Goal: Transaction & Acquisition: Download file/media

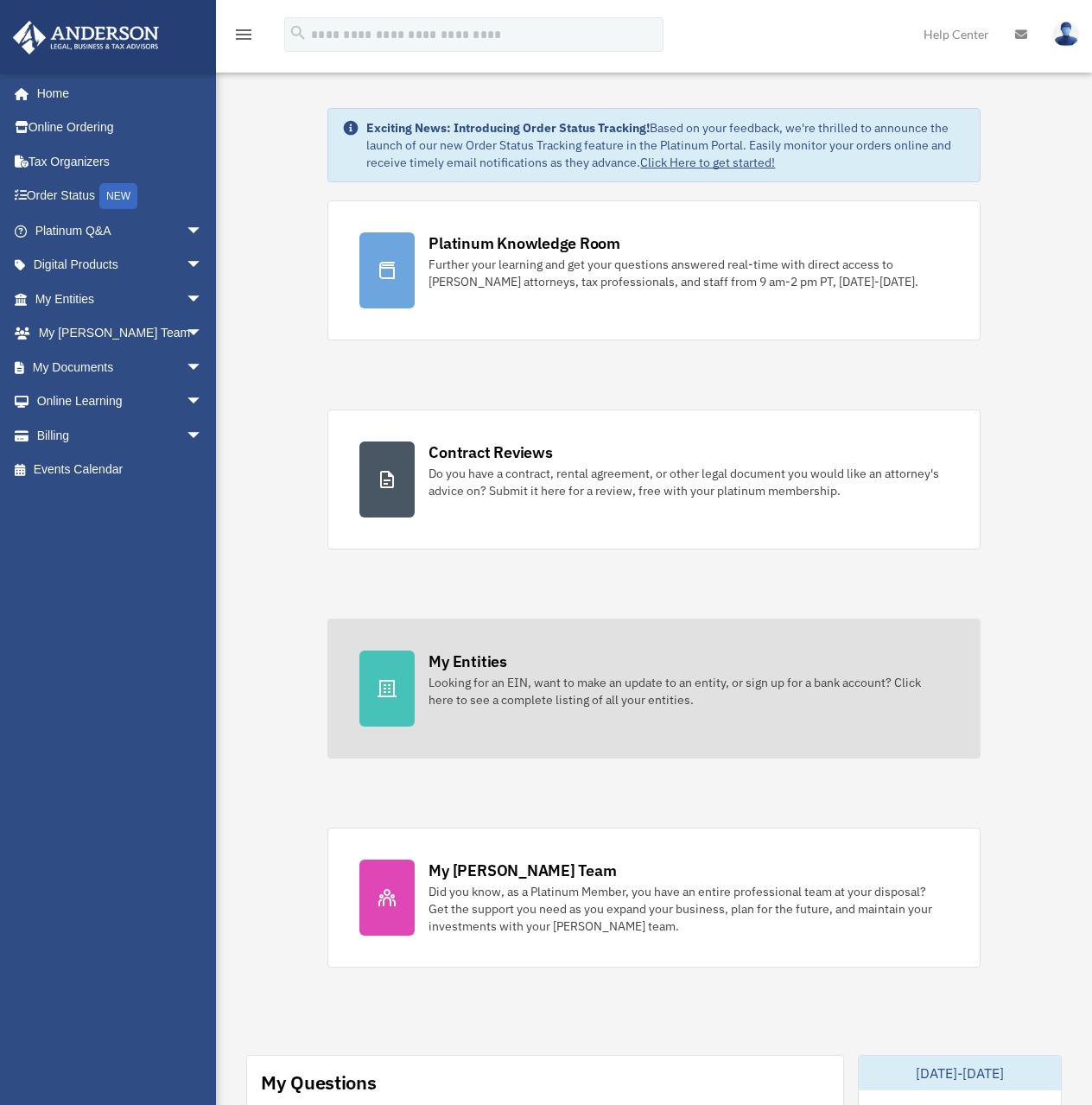
click at [403, 661] on div at bounding box center [387, 689] width 55 height 76
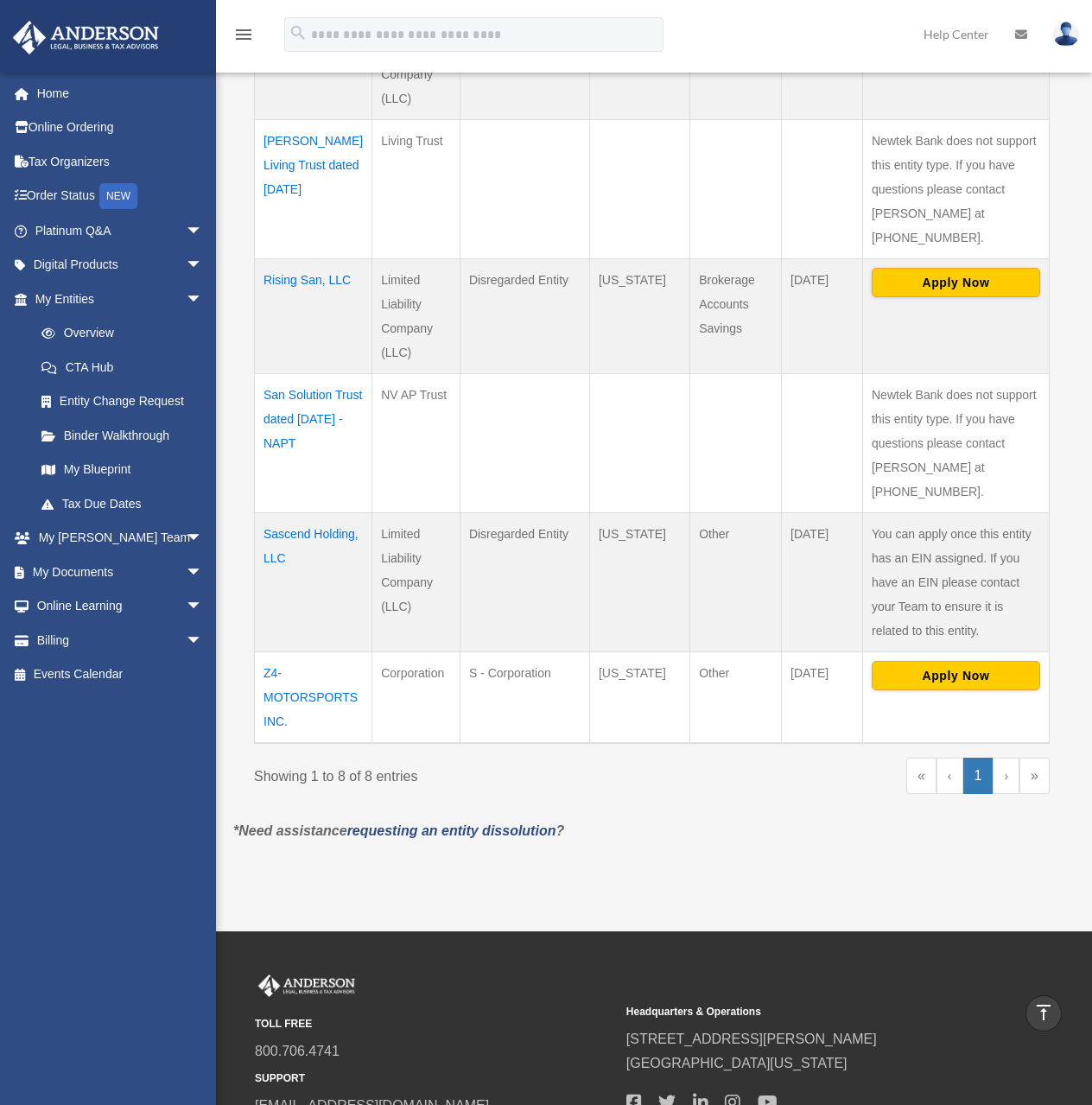
scroll to position [778, 0]
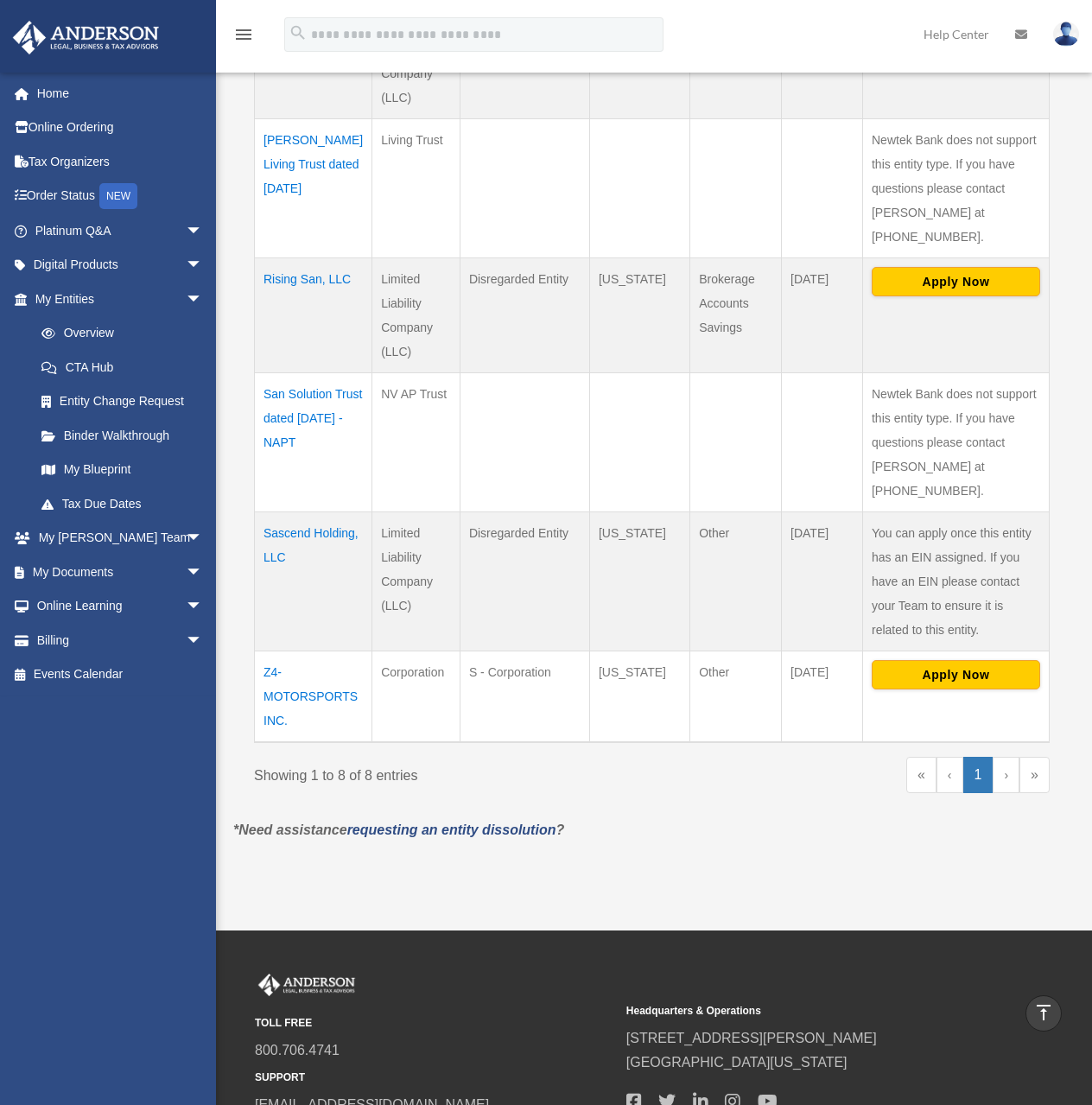
click at [328, 512] on td "Sascend Holding, LLC" at bounding box center [314, 581] width 118 height 140
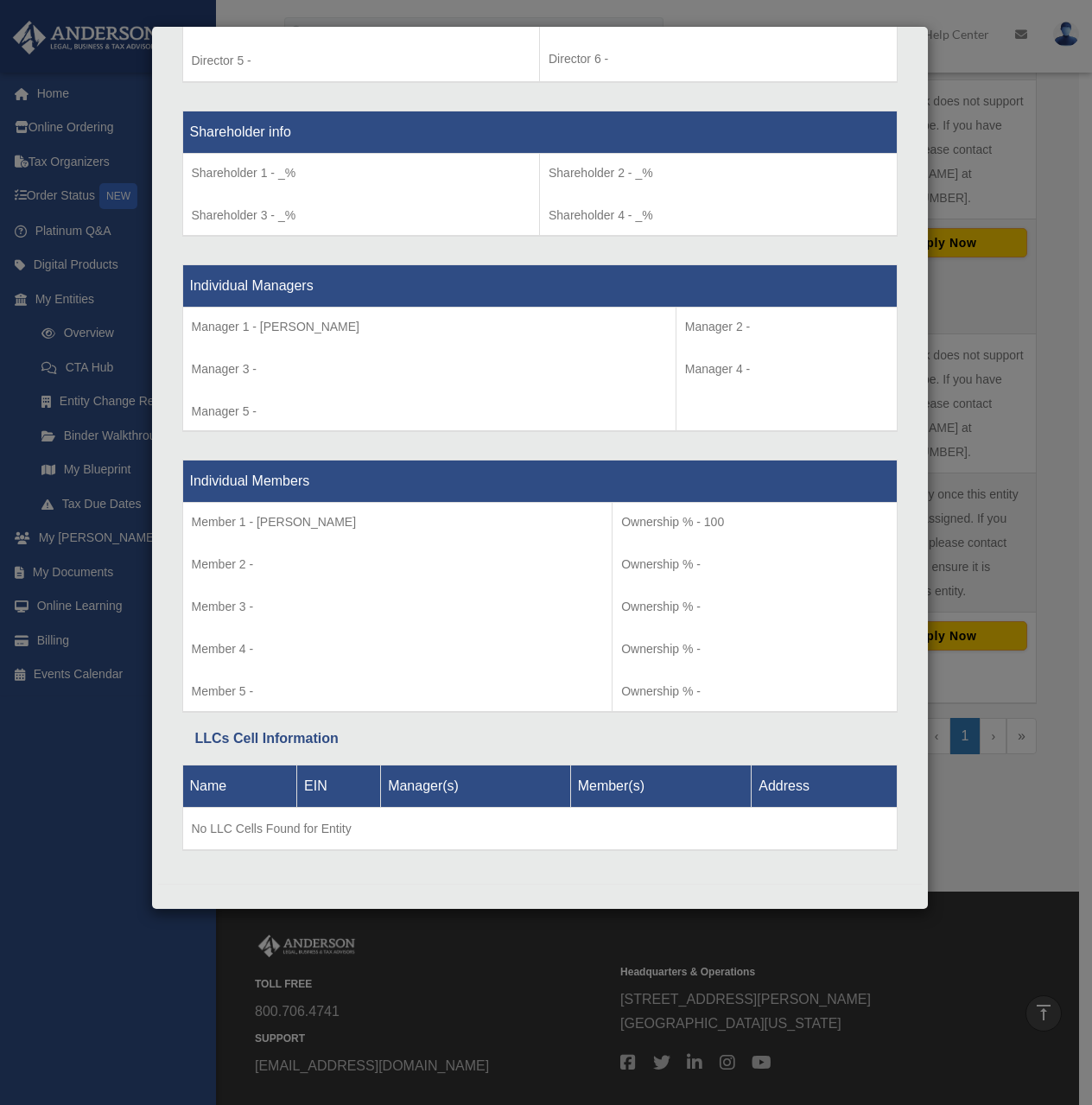
scroll to position [875, 0]
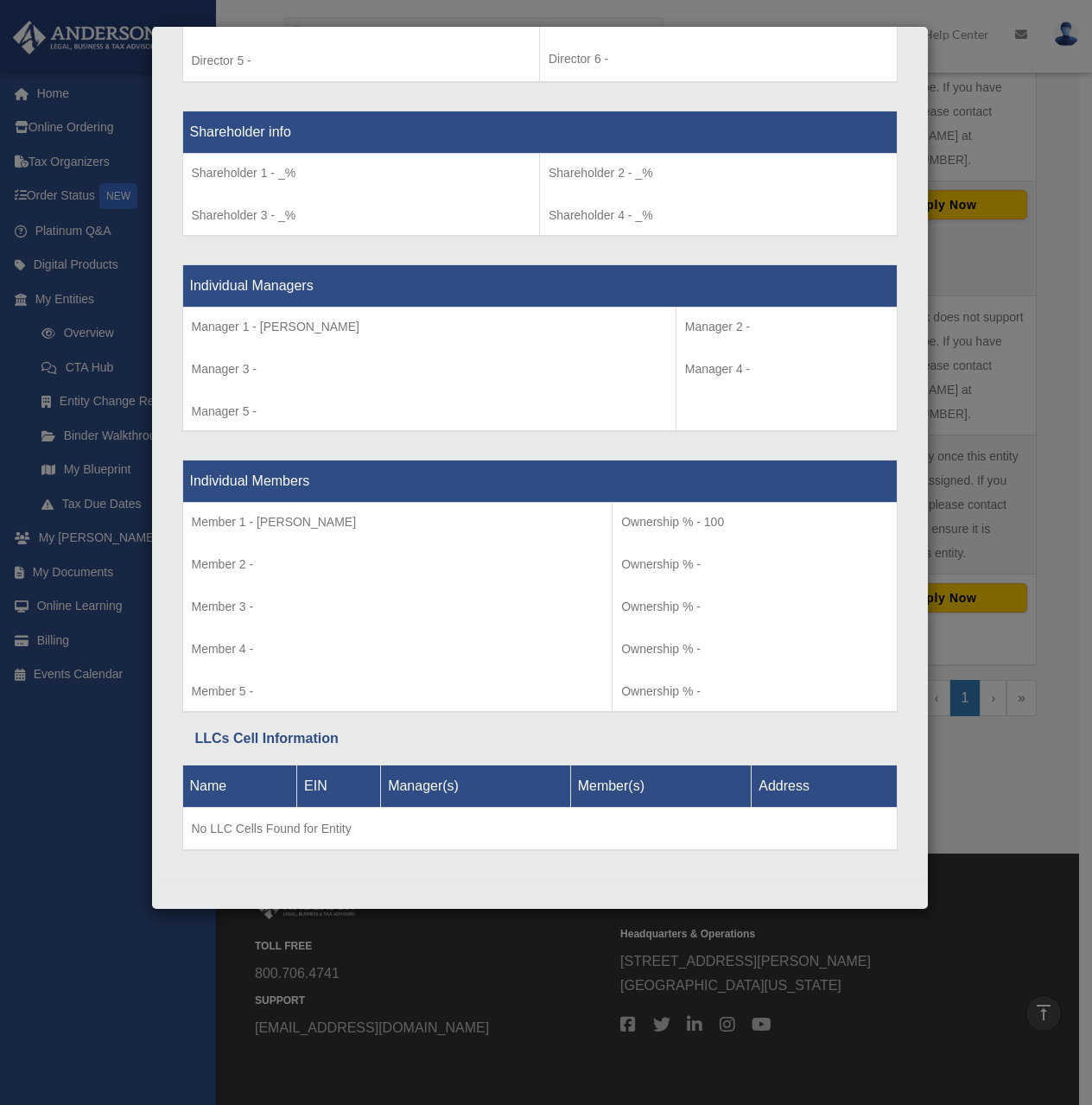
click at [39, 829] on div "Details × Articles Sent Organizational Date" at bounding box center [546, 552] width 1092 height 1105
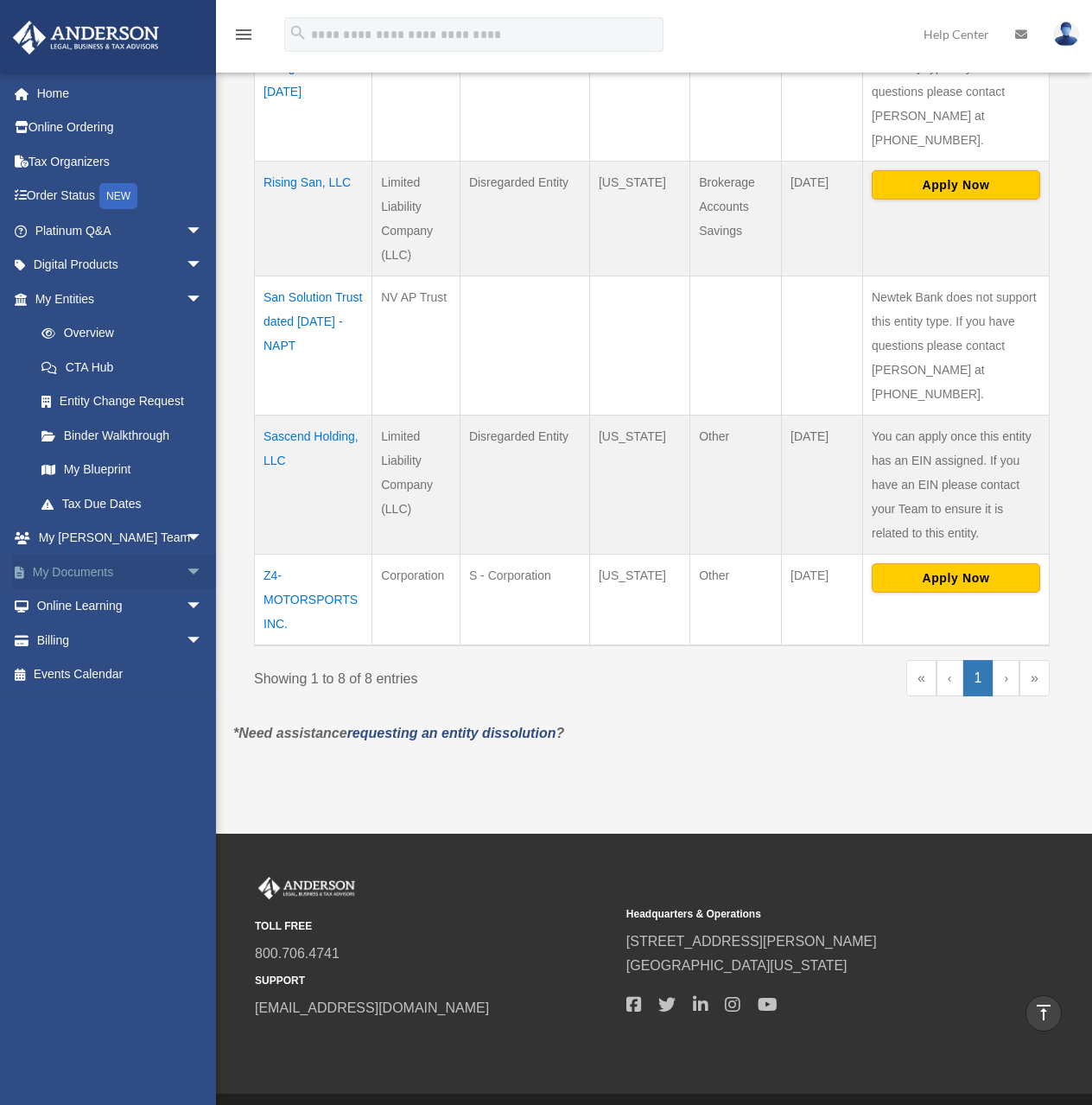
click at [110, 562] on link "My Documents arrow_drop_down" at bounding box center [121, 571] width 217 height 35
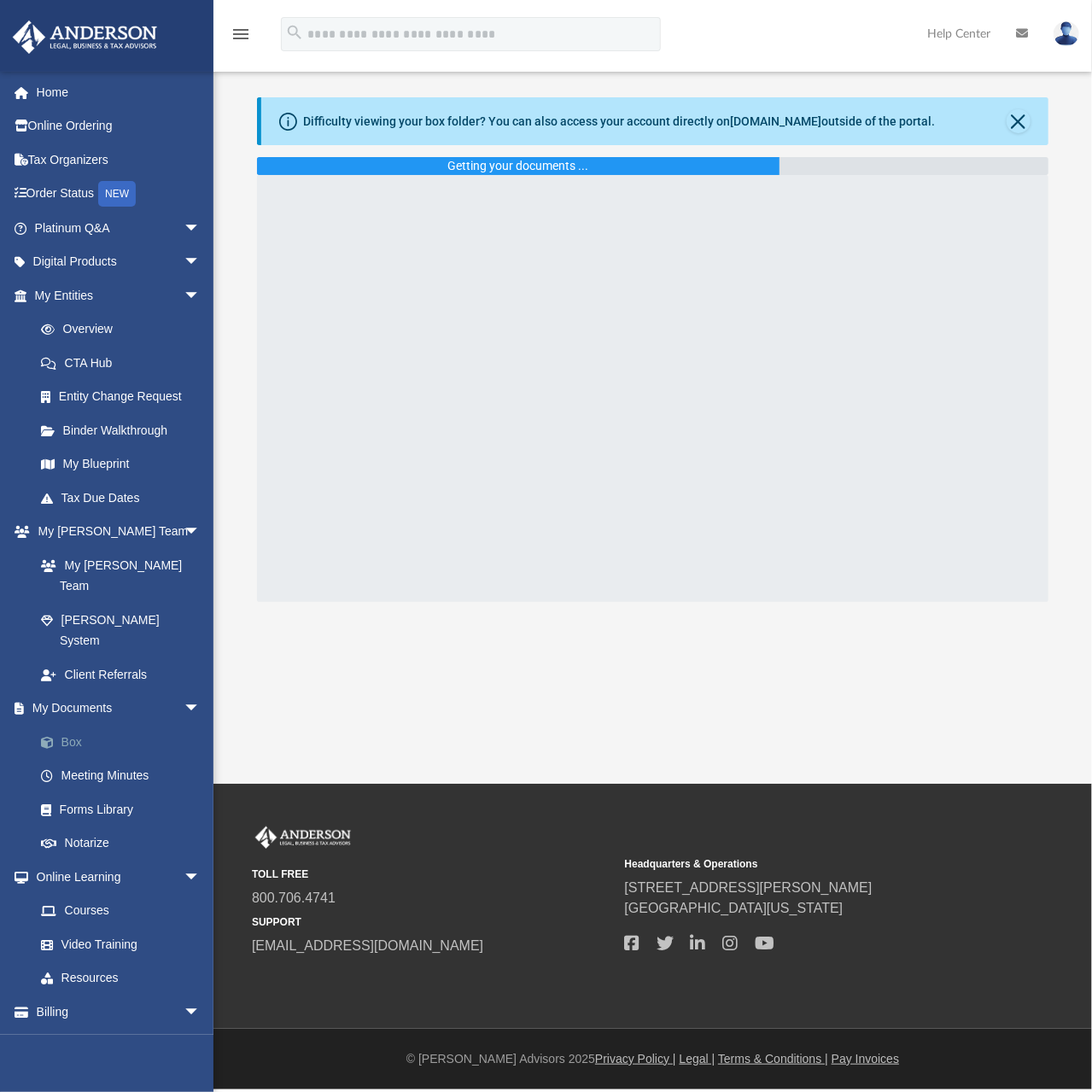
click at [79, 725] on link "Box" at bounding box center [124, 742] width 202 height 34
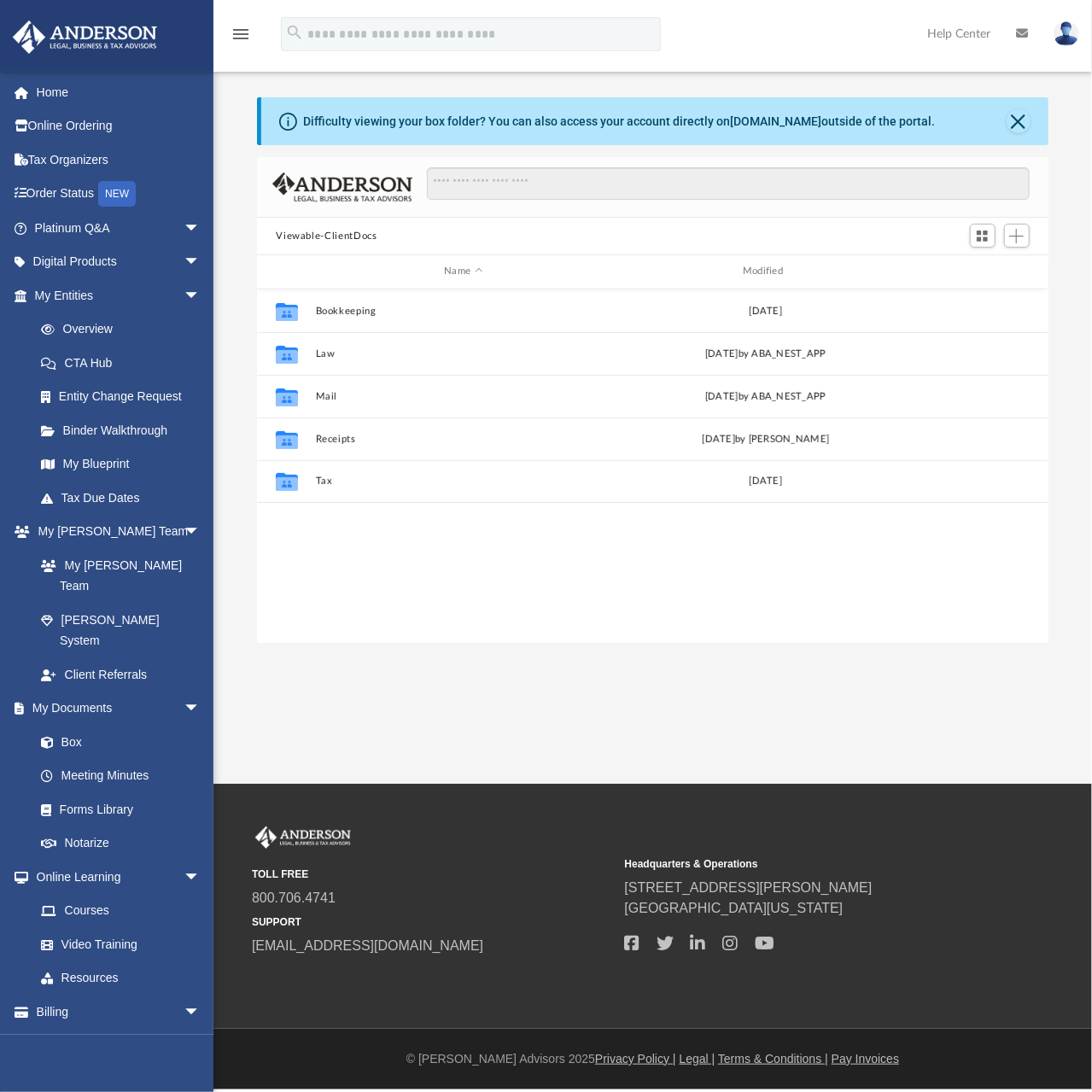
scroll to position [14, 14]
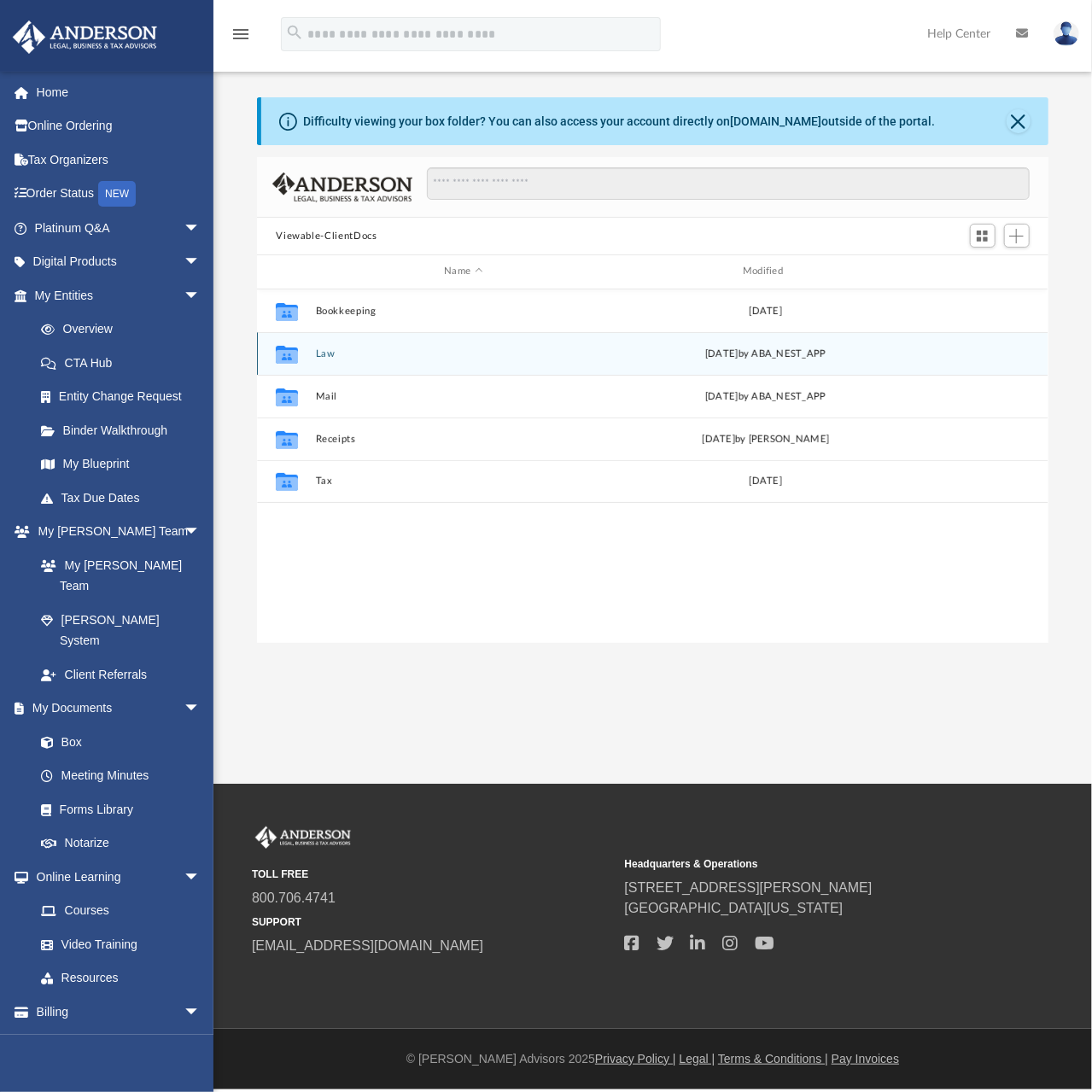
click at [324, 352] on button "Law" at bounding box center [464, 354] width 296 height 11
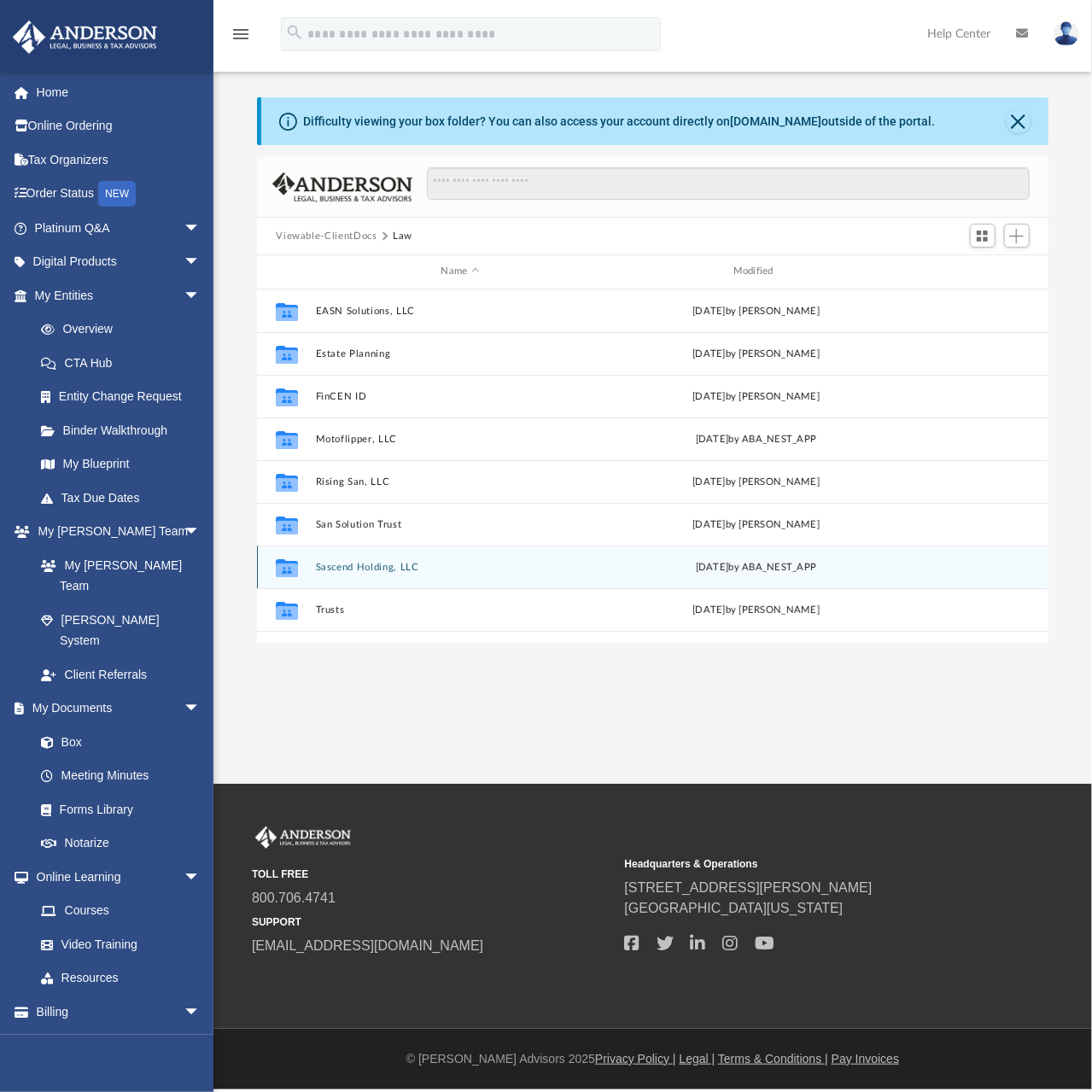
click at [379, 564] on button "Sascend Holding, LLC" at bounding box center [460, 567] width 289 height 11
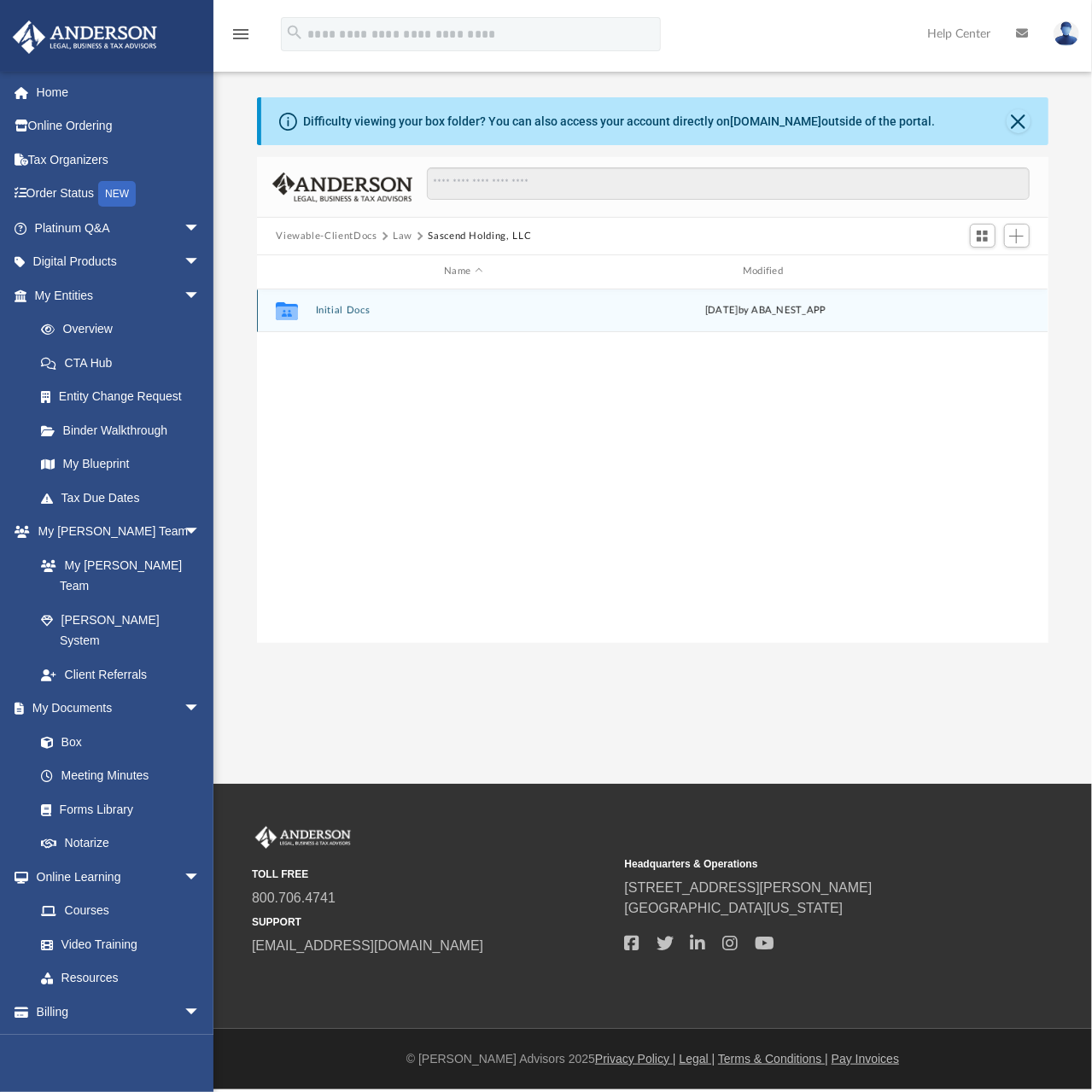
click at [335, 311] on button "Initial Docs" at bounding box center [464, 309] width 296 height 11
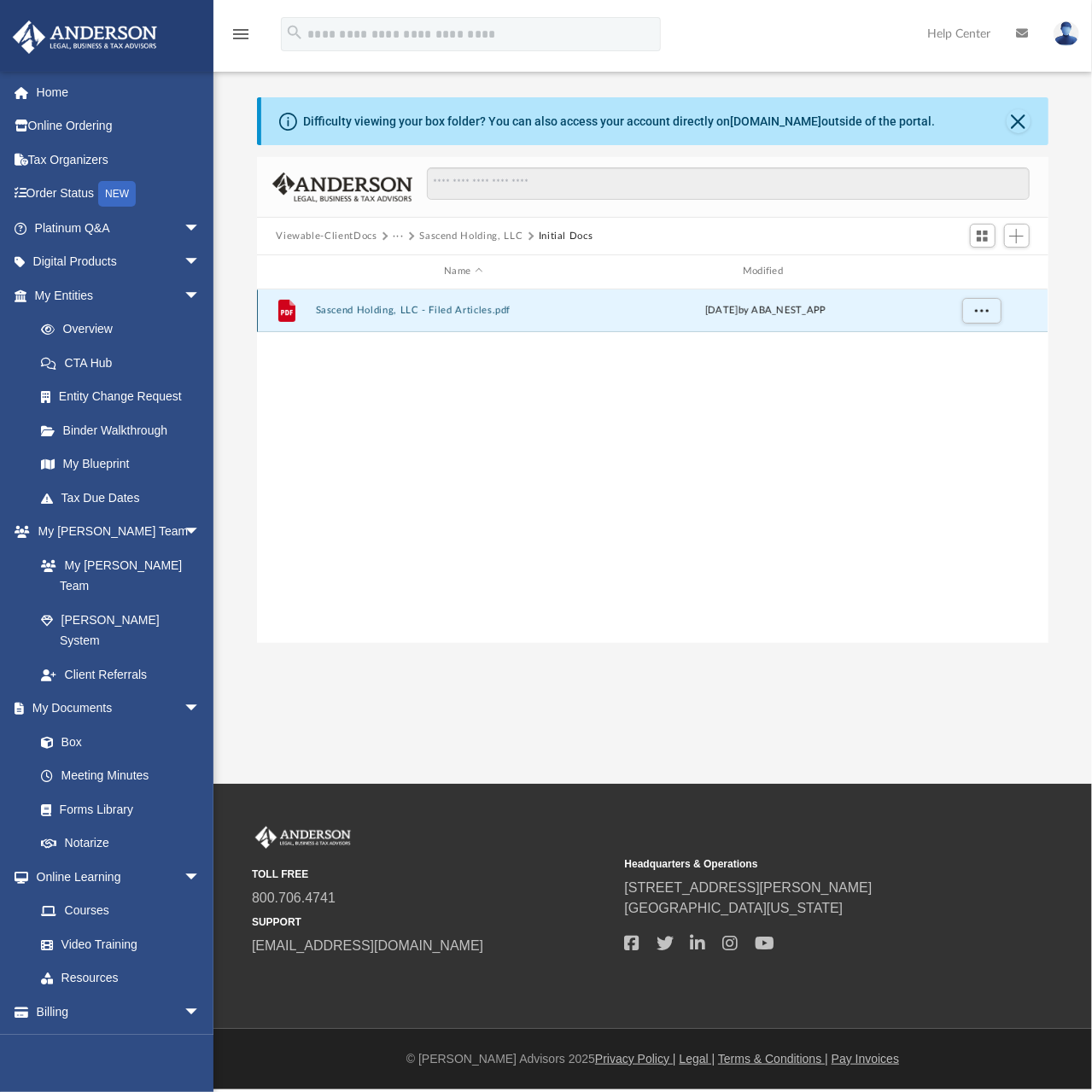
click at [439, 315] on button "Sascend Holding, LLC - Filed Articles.pdf" at bounding box center [464, 309] width 296 height 11
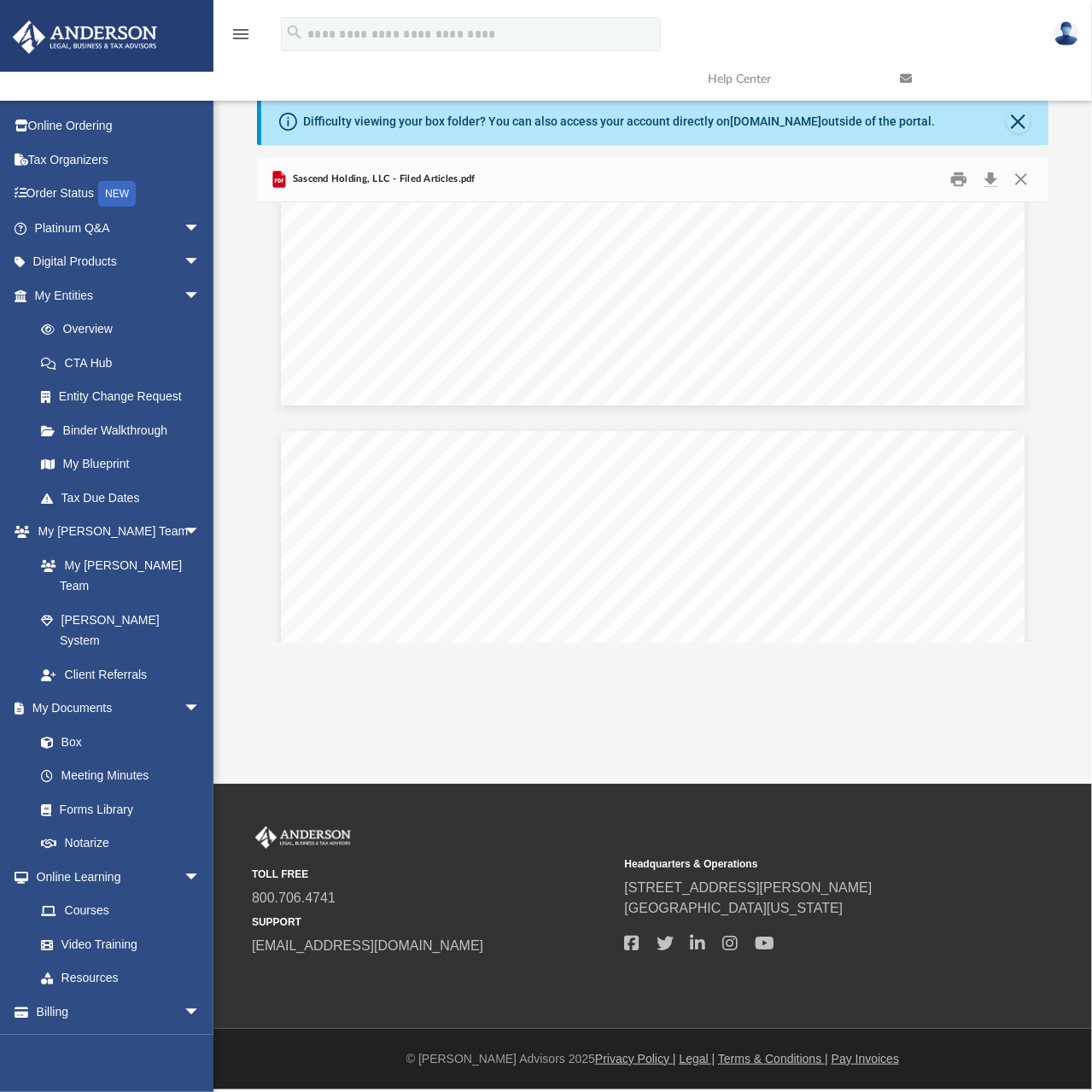
scroll to position [0, 0]
click at [992, 182] on button "Download" at bounding box center [991, 179] width 31 height 27
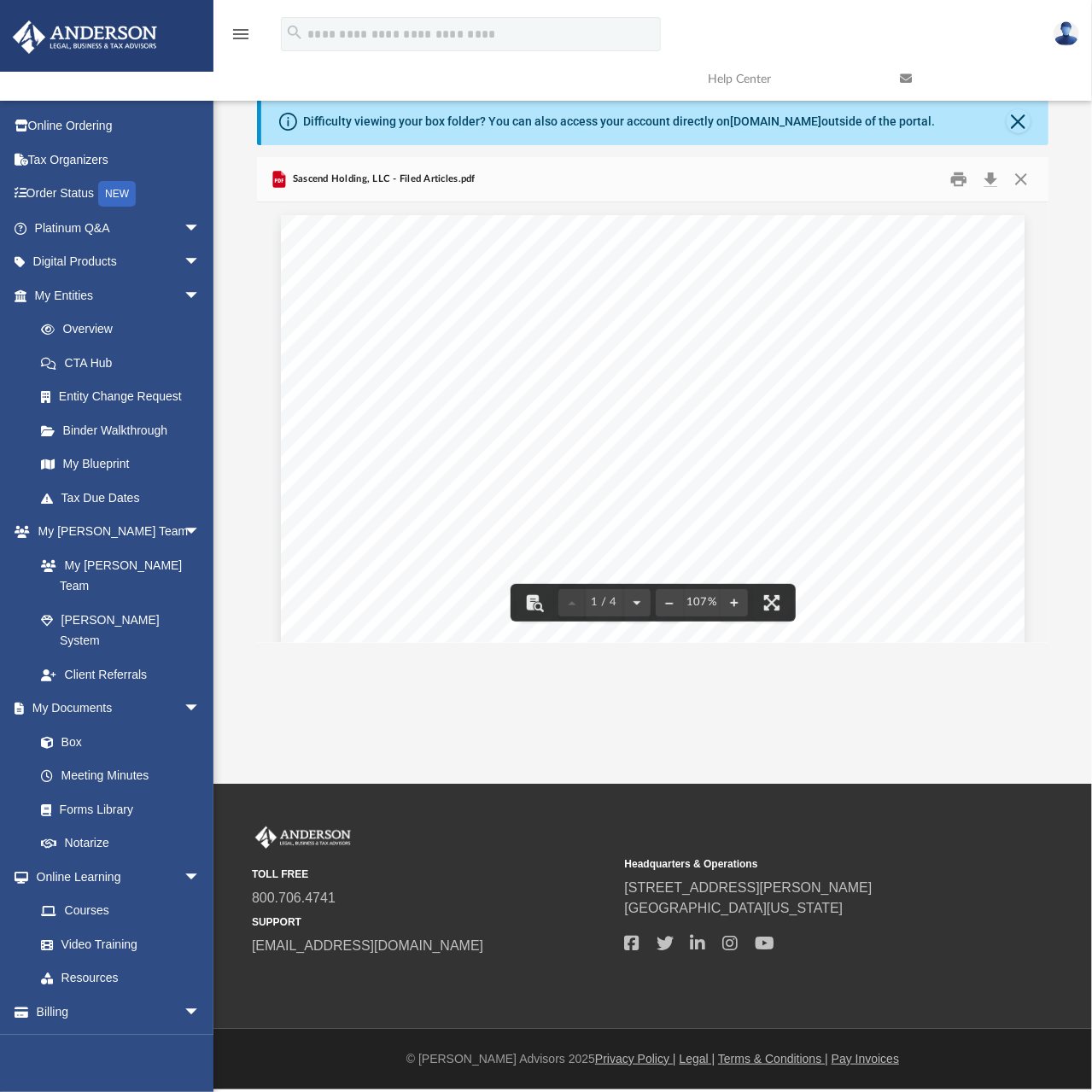
click at [1066, 40] on img at bounding box center [1066, 34] width 26 height 25
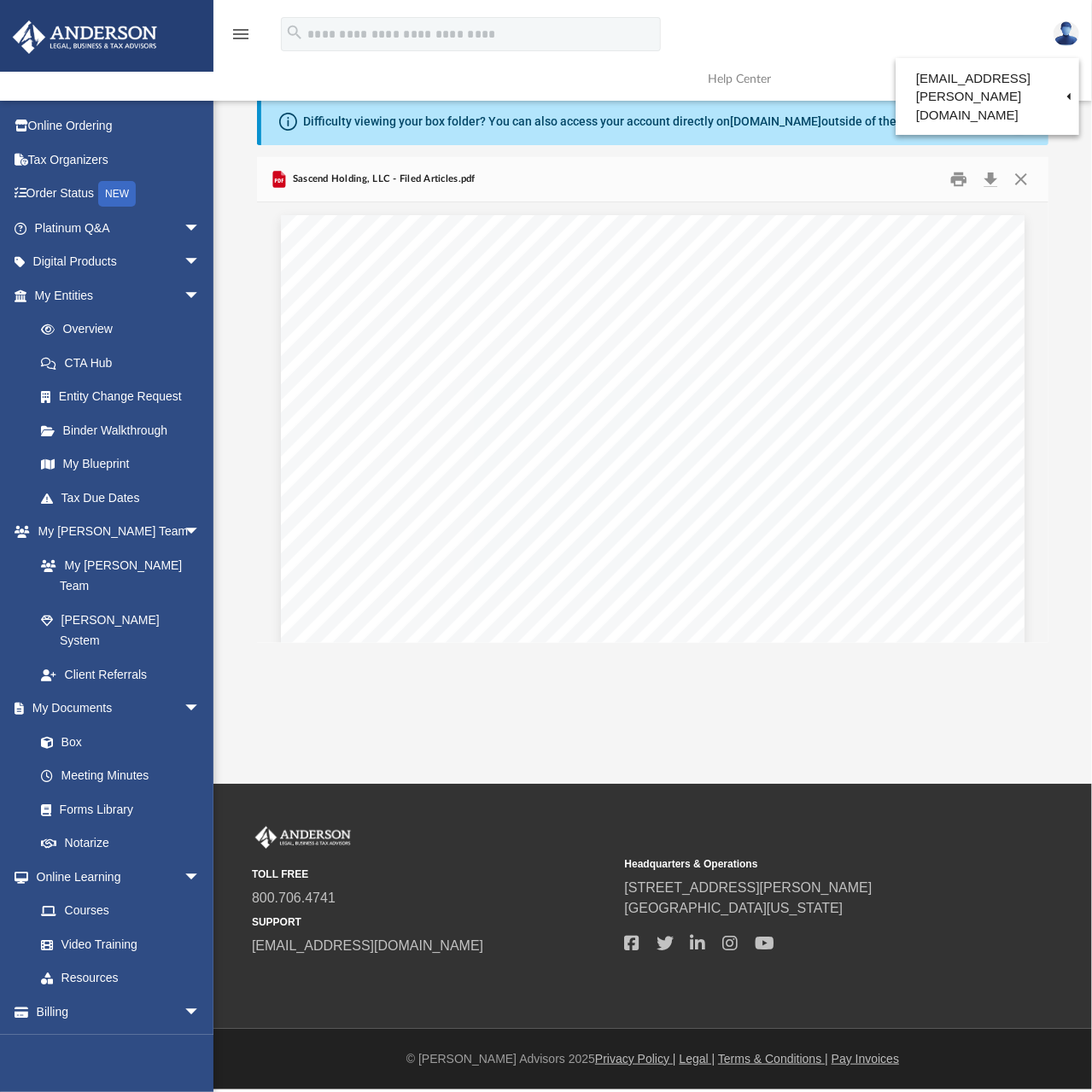
click at [760, 148] on link "Logout" at bounding box center [788, 149] width 171 height 35
